Goal: Navigation & Orientation: Go to known website

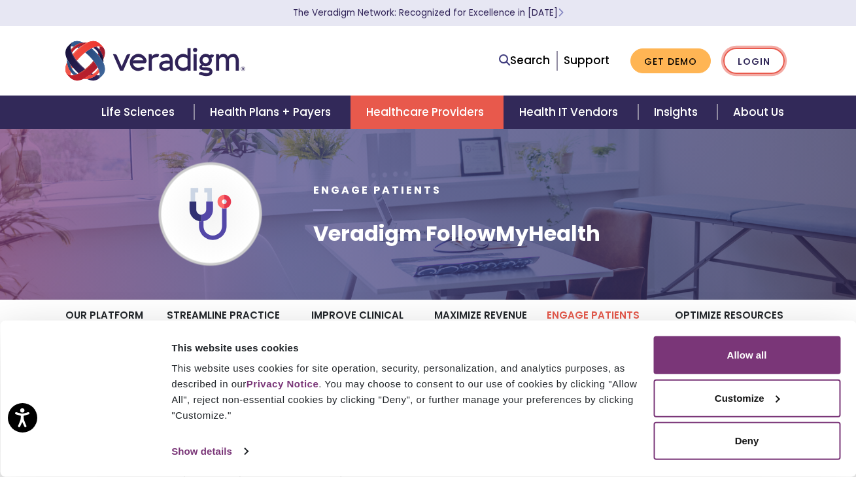
click at [751, 60] on link "Login" at bounding box center [754, 61] width 61 height 27
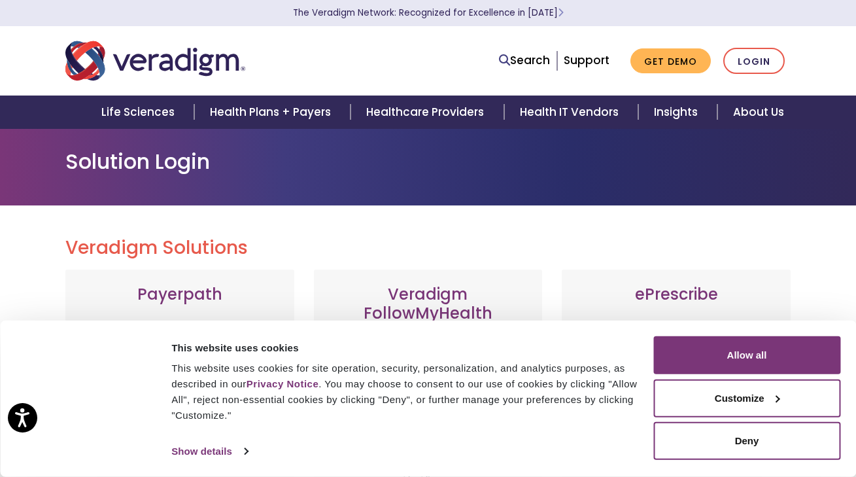
click at [751, 60] on link "Login" at bounding box center [754, 61] width 61 height 27
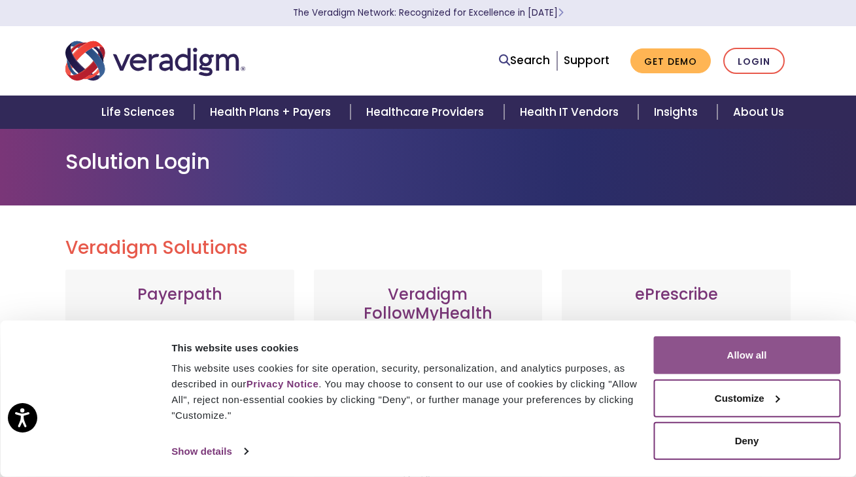
click at [763, 357] on button "Allow all" at bounding box center [747, 355] width 187 height 38
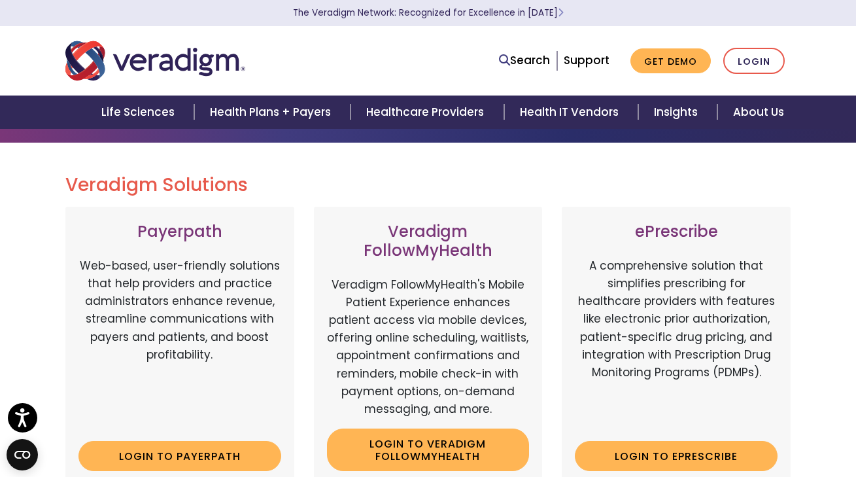
scroll to position [63, 0]
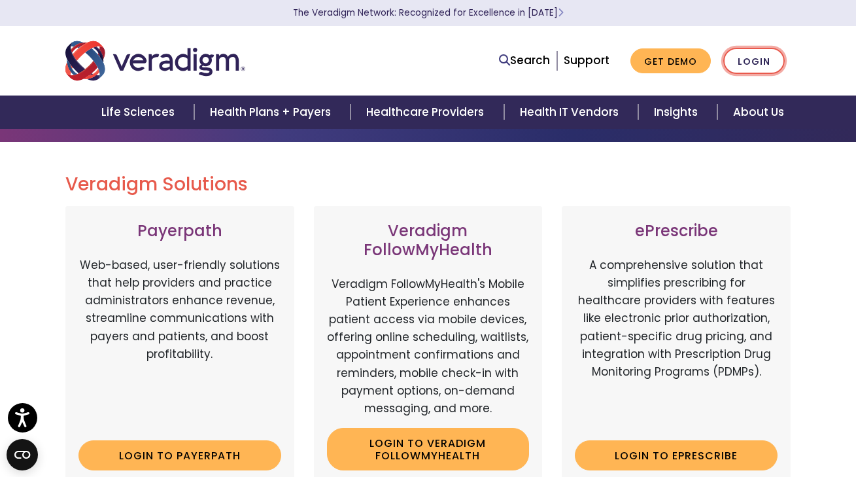
click at [743, 63] on link "Login" at bounding box center [754, 61] width 61 height 27
